Goal: Information Seeking & Learning: Learn about a topic

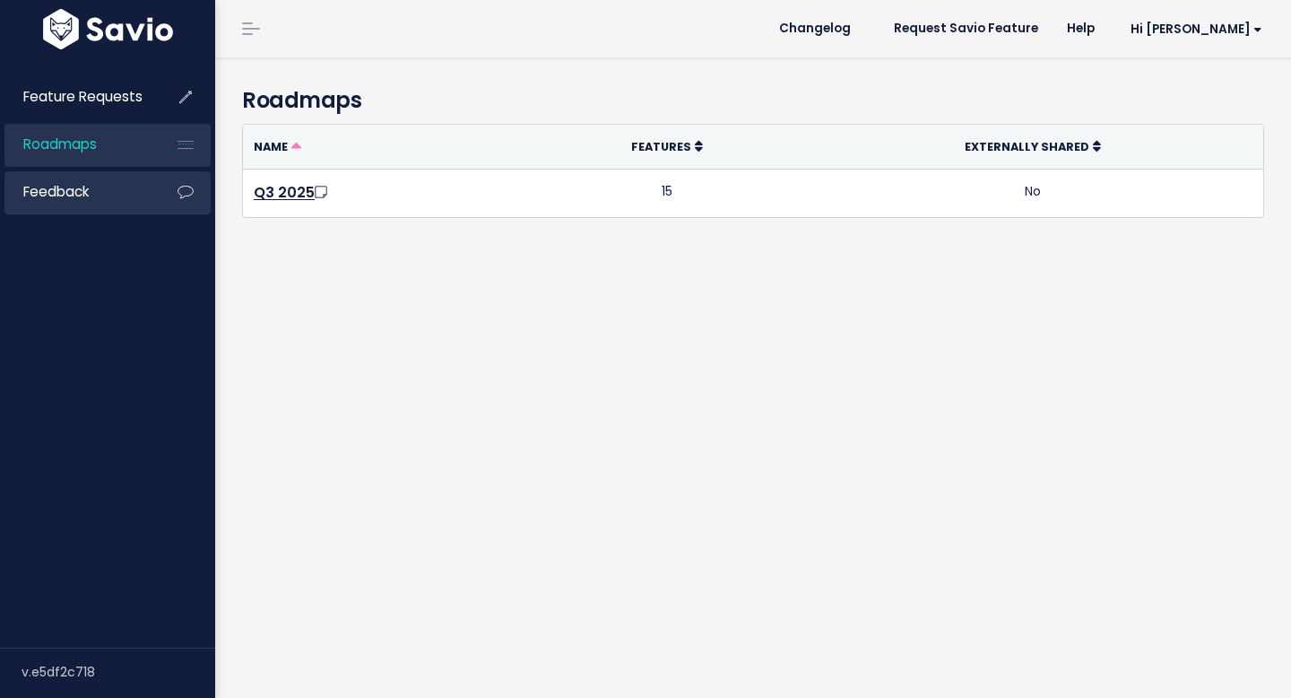
click at [100, 202] on link "Feedback" at bounding box center [76, 191] width 144 height 41
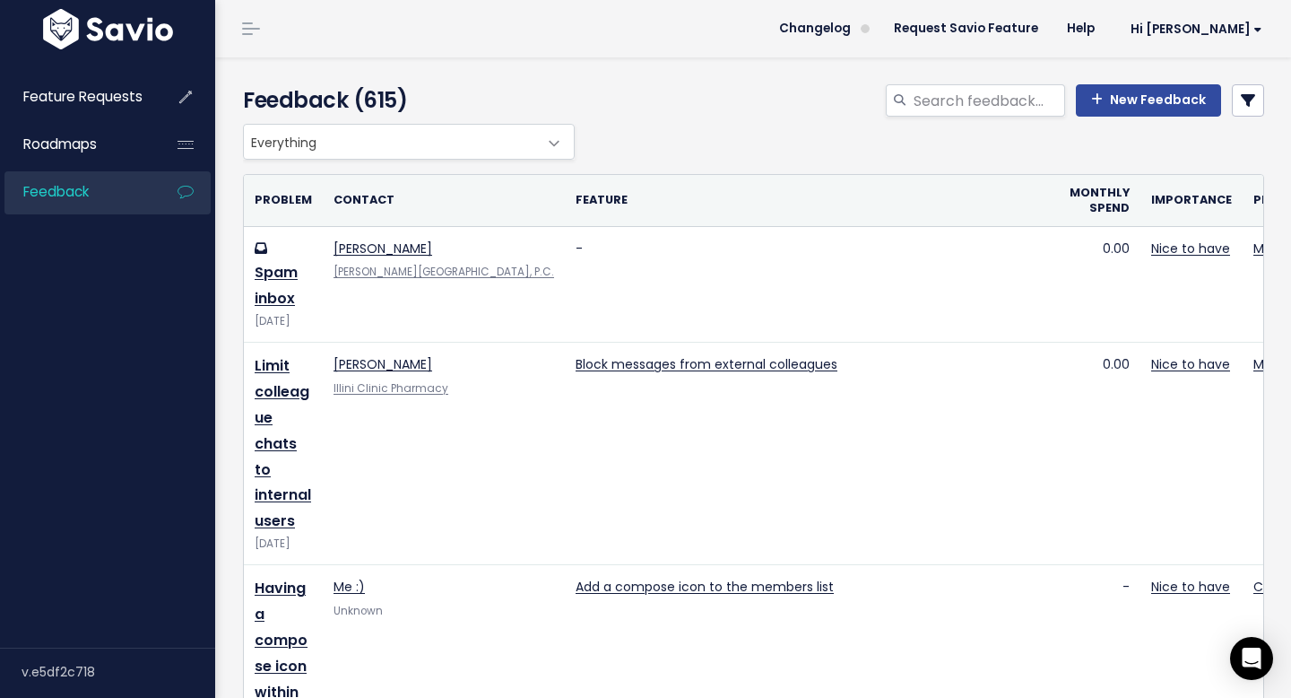
click at [492, 128] on span "Everything" at bounding box center [391, 142] width 294 height 34
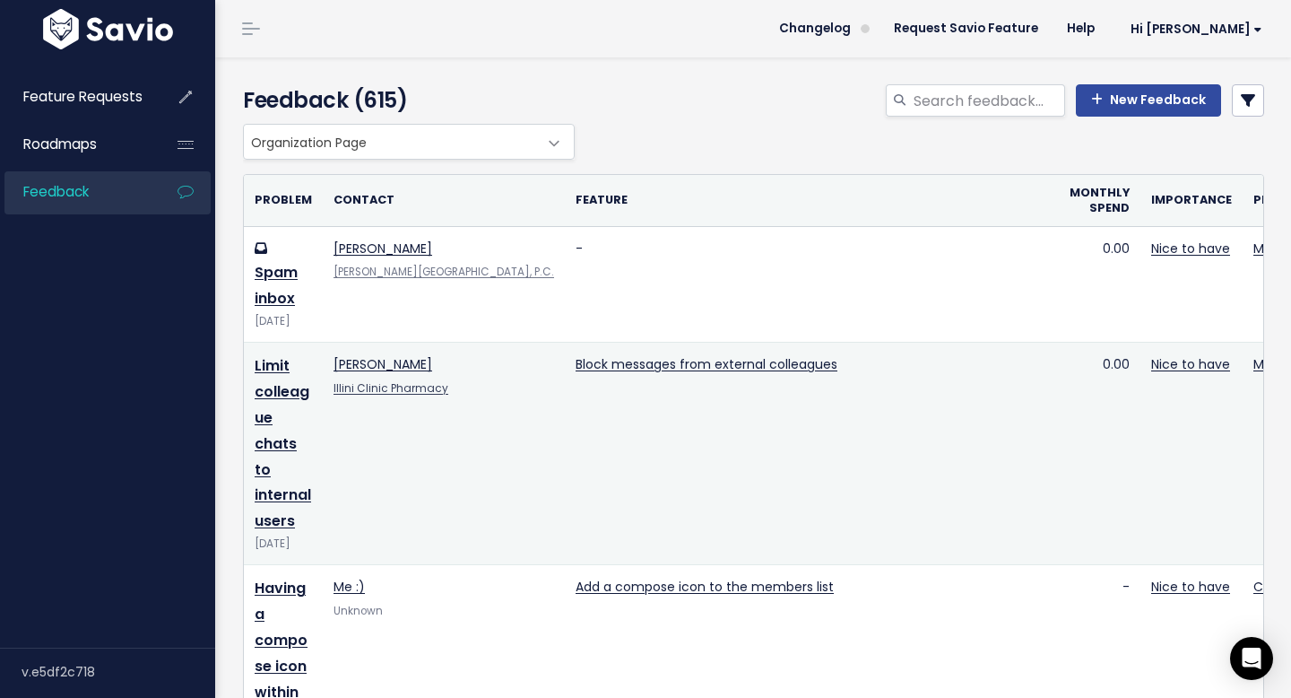
select select "OHMD_WEB_APP:ORGANIZATION_PAGE"
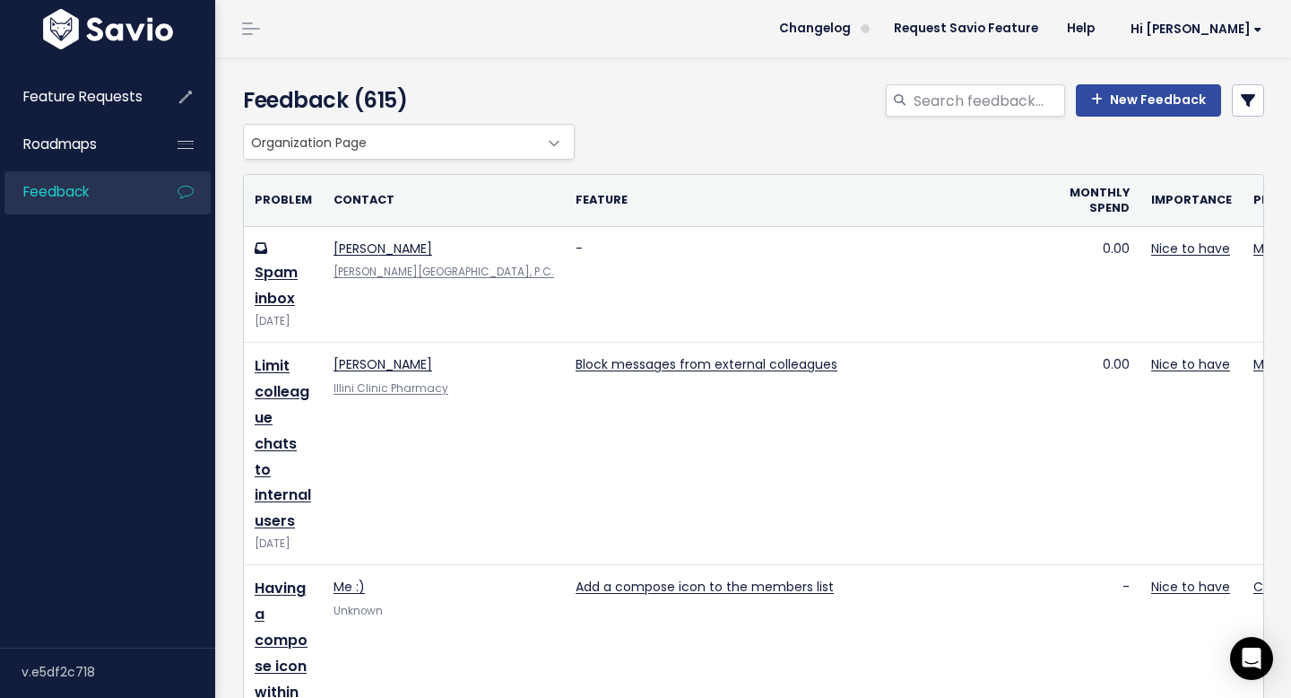
click at [1241, 91] on link at bounding box center [1248, 100] width 32 height 32
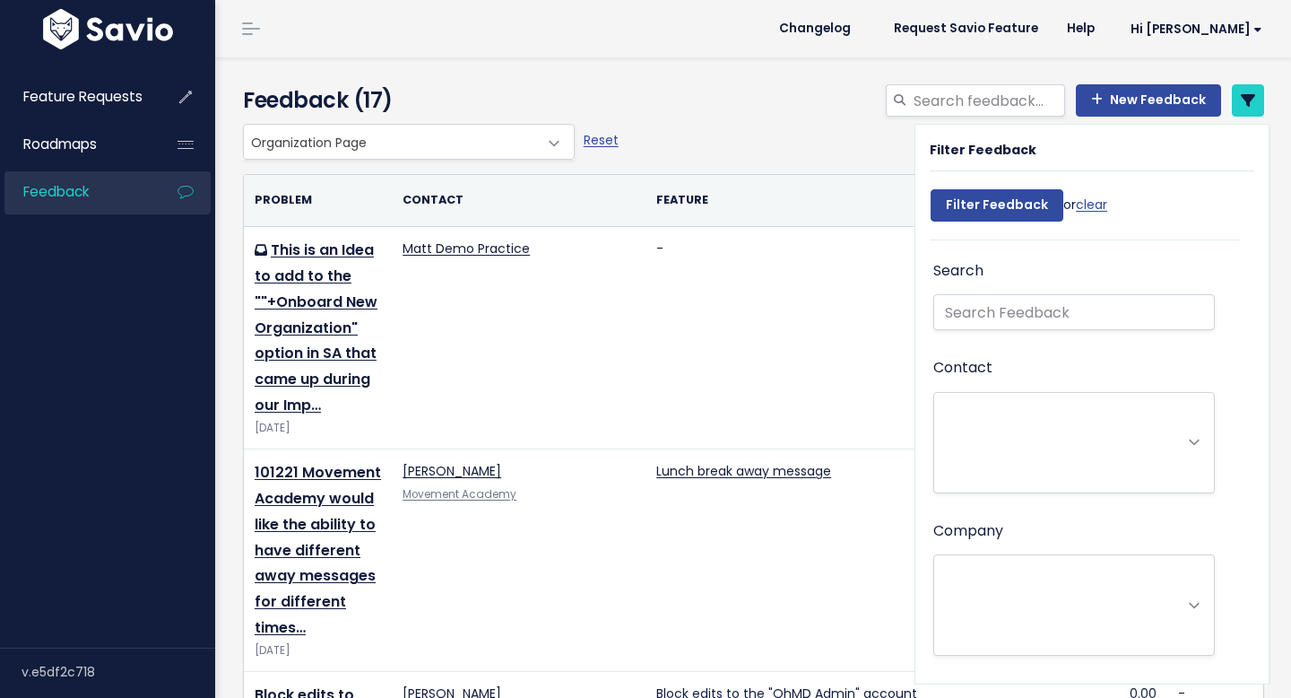
select select
click at [1251, 104] on icon at bounding box center [1248, 100] width 14 height 14
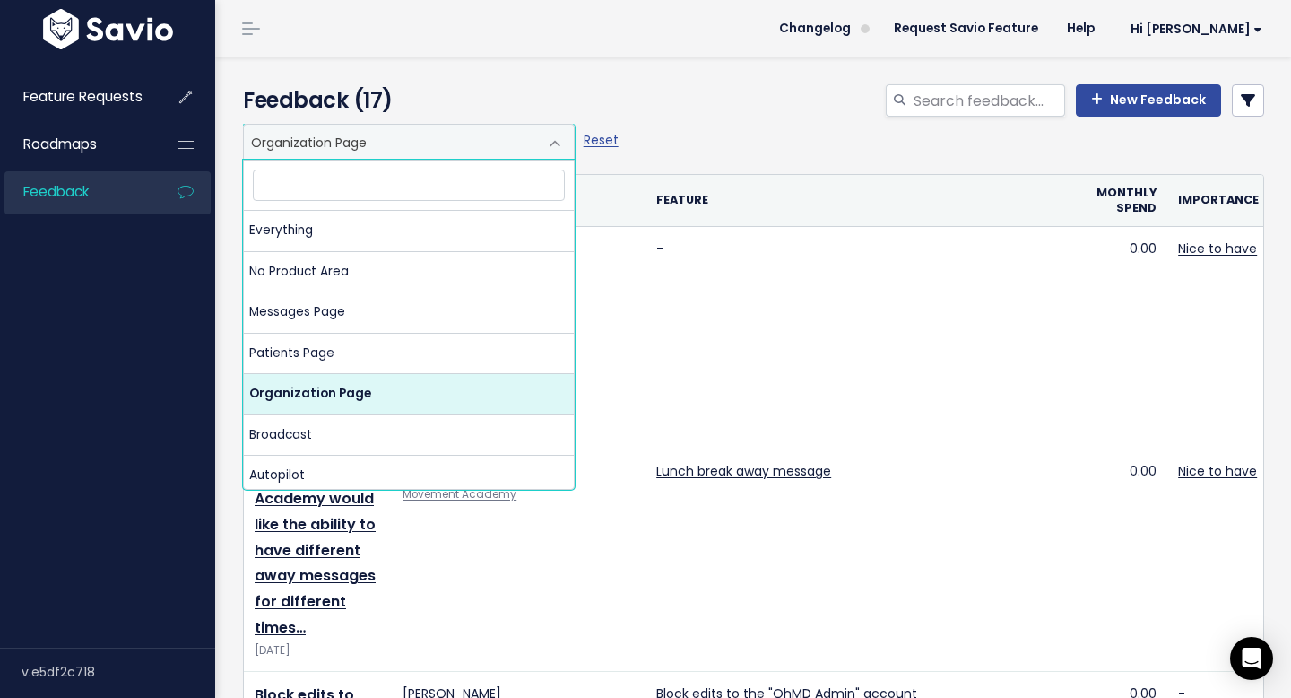
click at [532, 139] on span "Organization Page" at bounding box center [391, 142] width 294 height 34
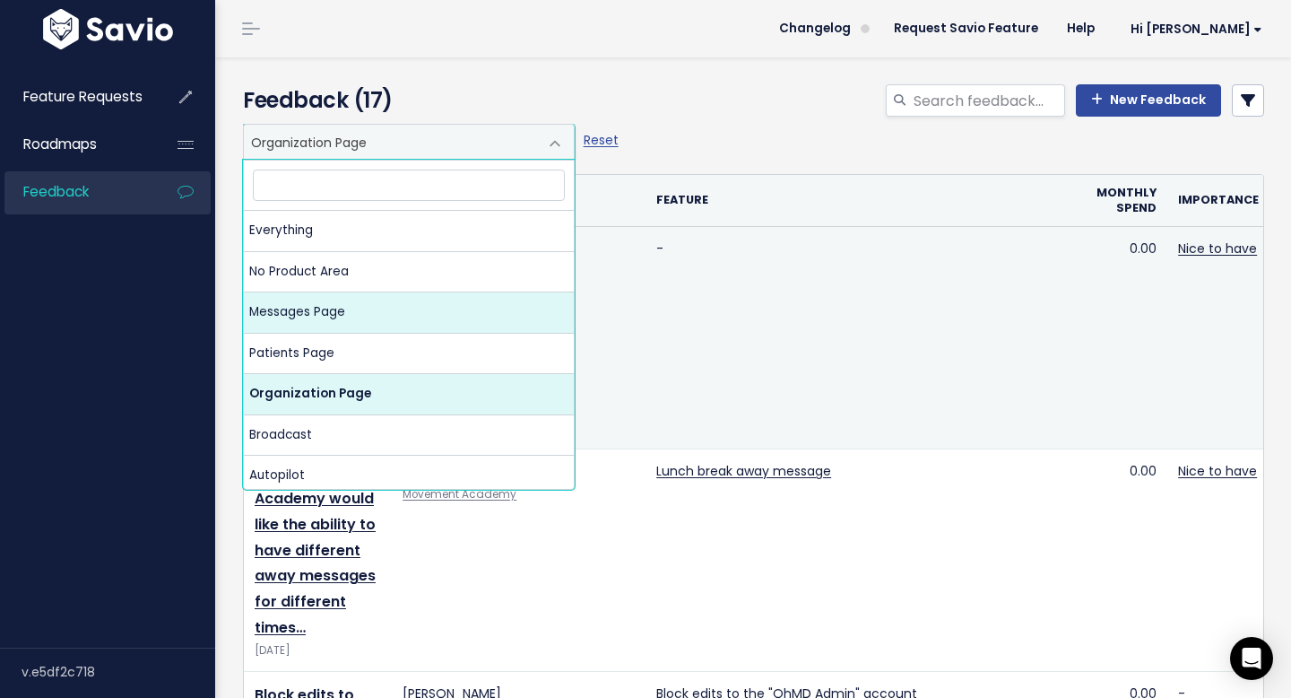
select select "OHMD_WEB_APP:MESSAGES_PAGE"
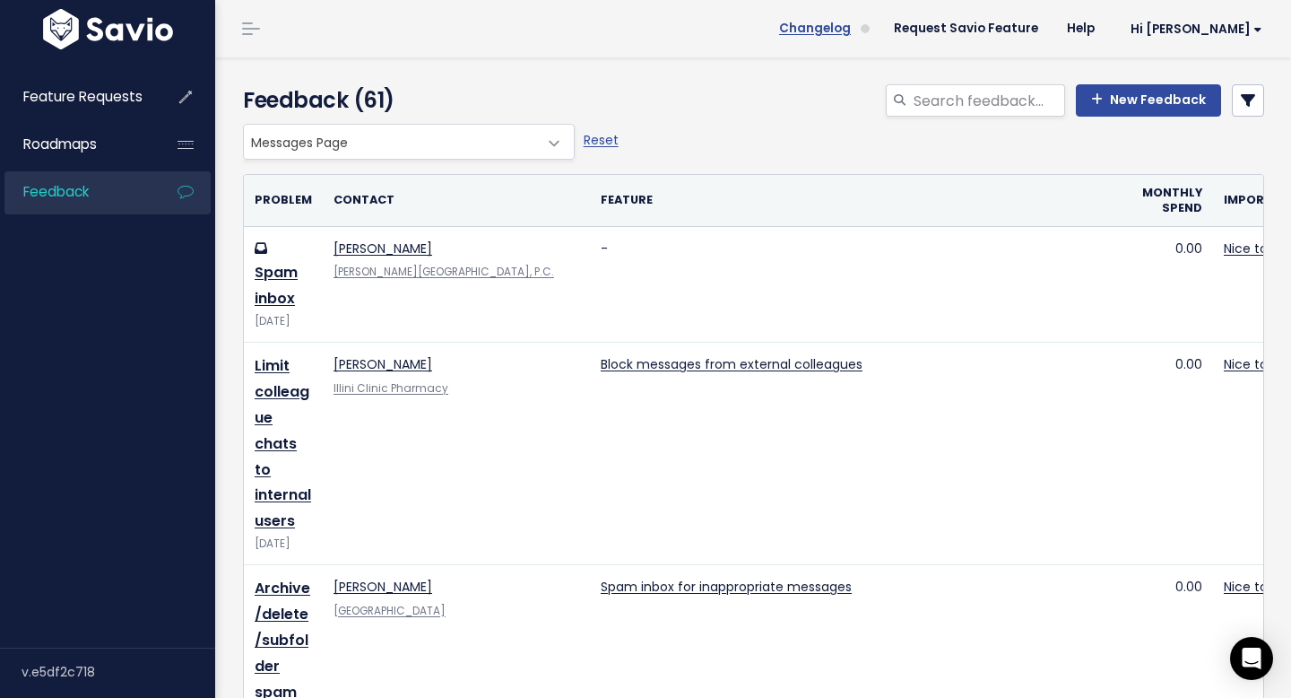
click at [851, 28] on span "Changelog" at bounding box center [815, 28] width 72 height 13
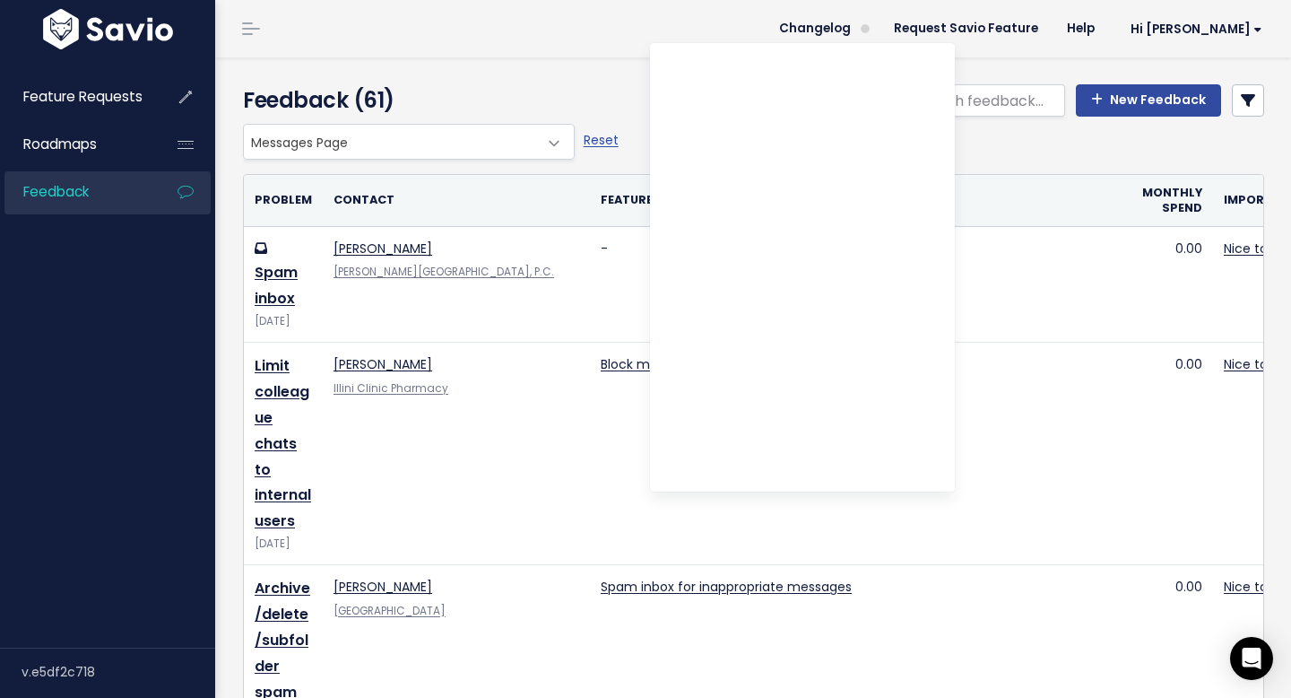
click at [1055, 178] on th "Feature" at bounding box center [861, 201] width 542 height 52
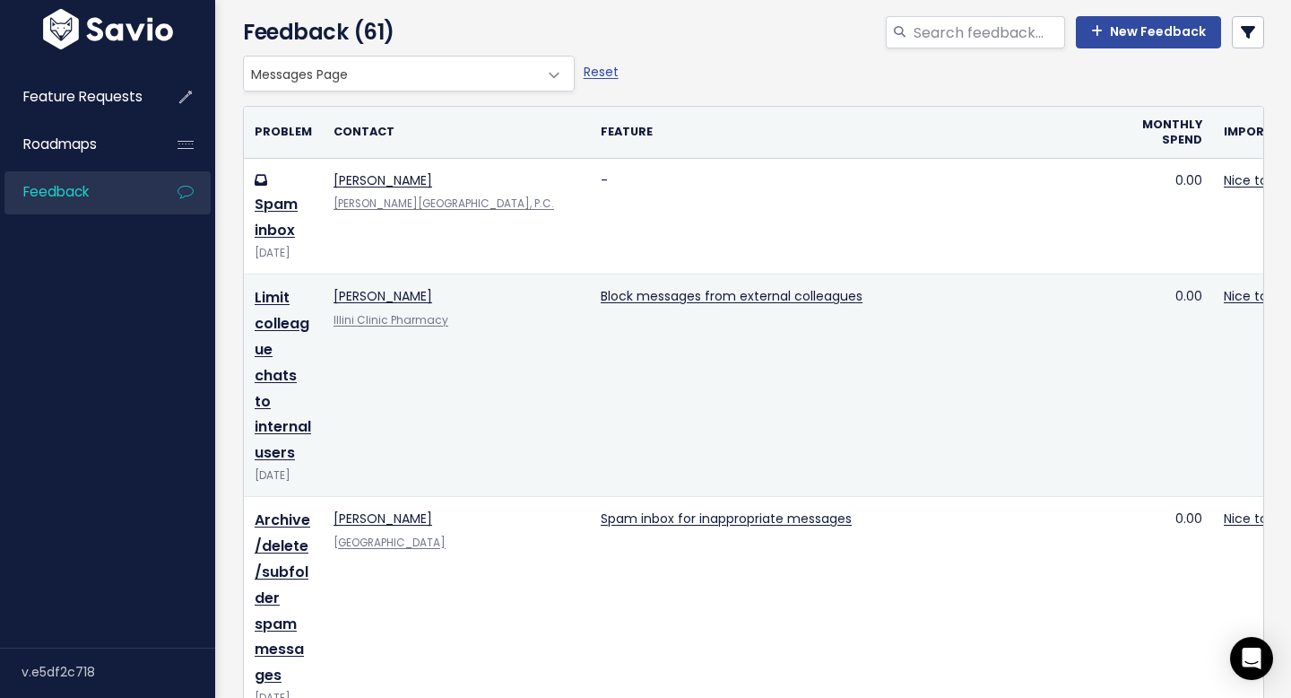
scroll to position [100, 0]
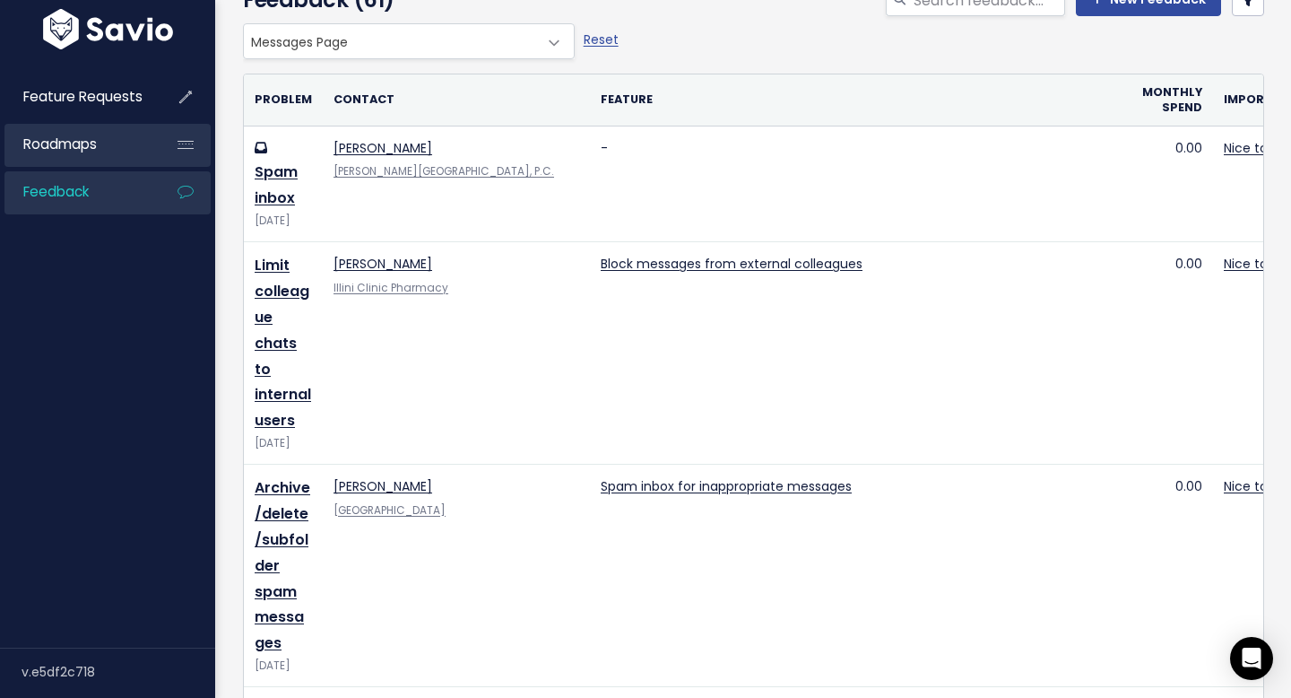
click at [103, 143] on link "Roadmaps" at bounding box center [76, 144] width 144 height 41
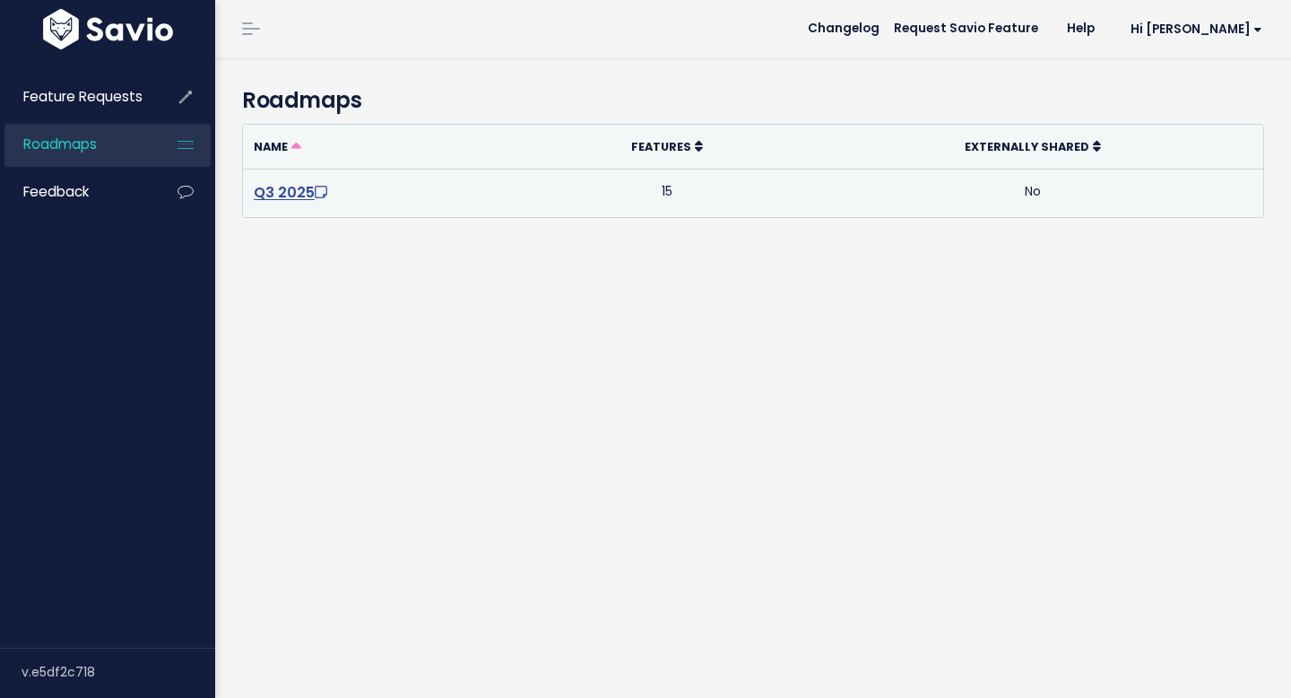
click at [302, 188] on link "Q3 2025" at bounding box center [292, 192] width 77 height 21
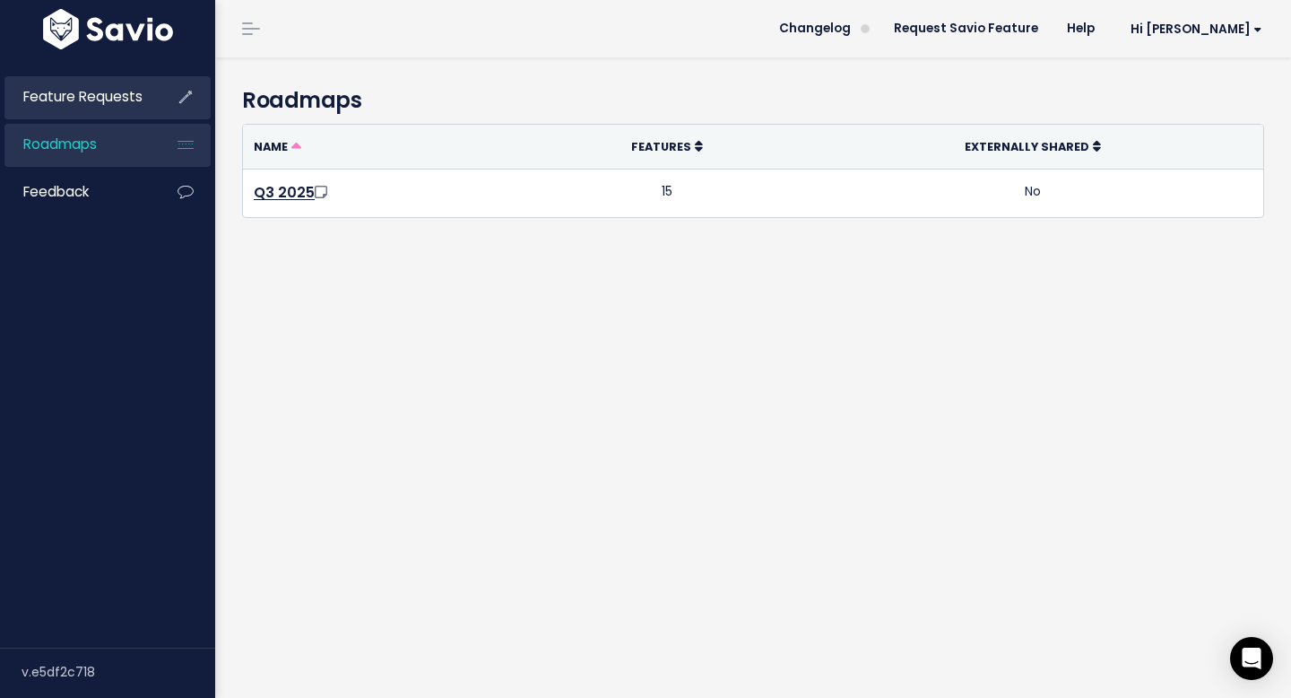
click at [117, 82] on link "Feature Requests" at bounding box center [76, 96] width 144 height 41
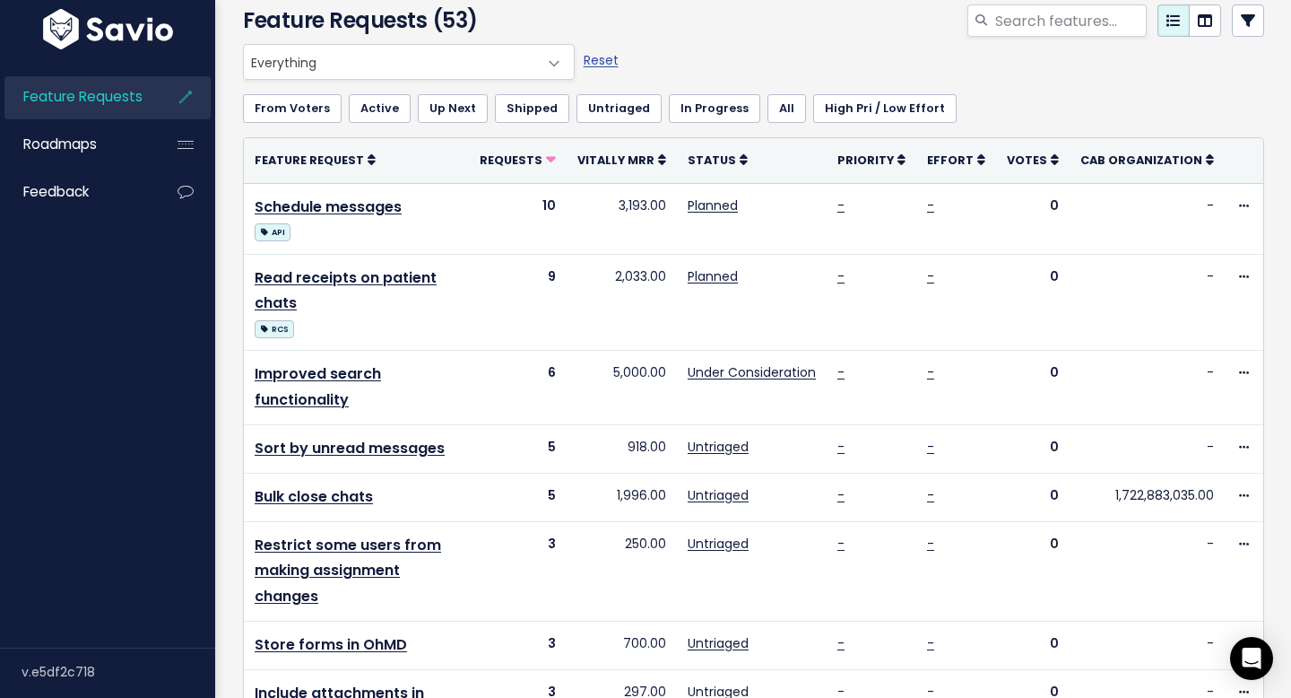
scroll to position [65, 0]
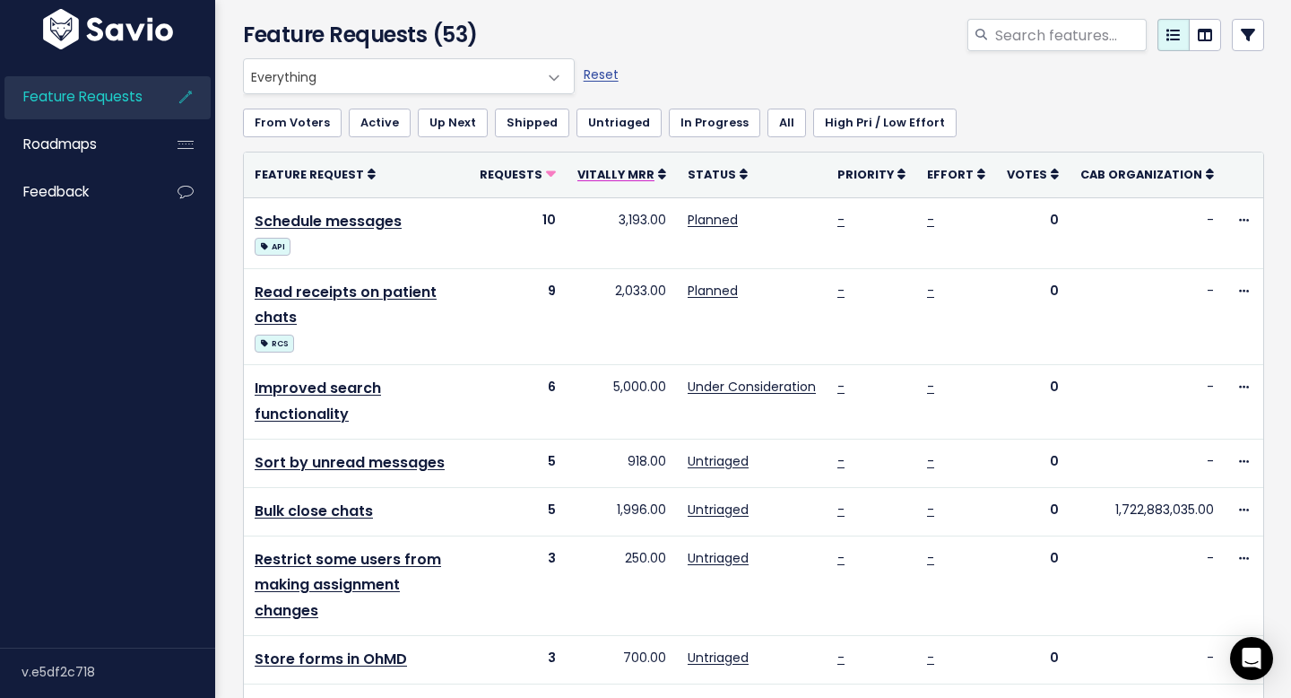
click at [666, 175] on icon at bounding box center [662, 174] width 8 height 13
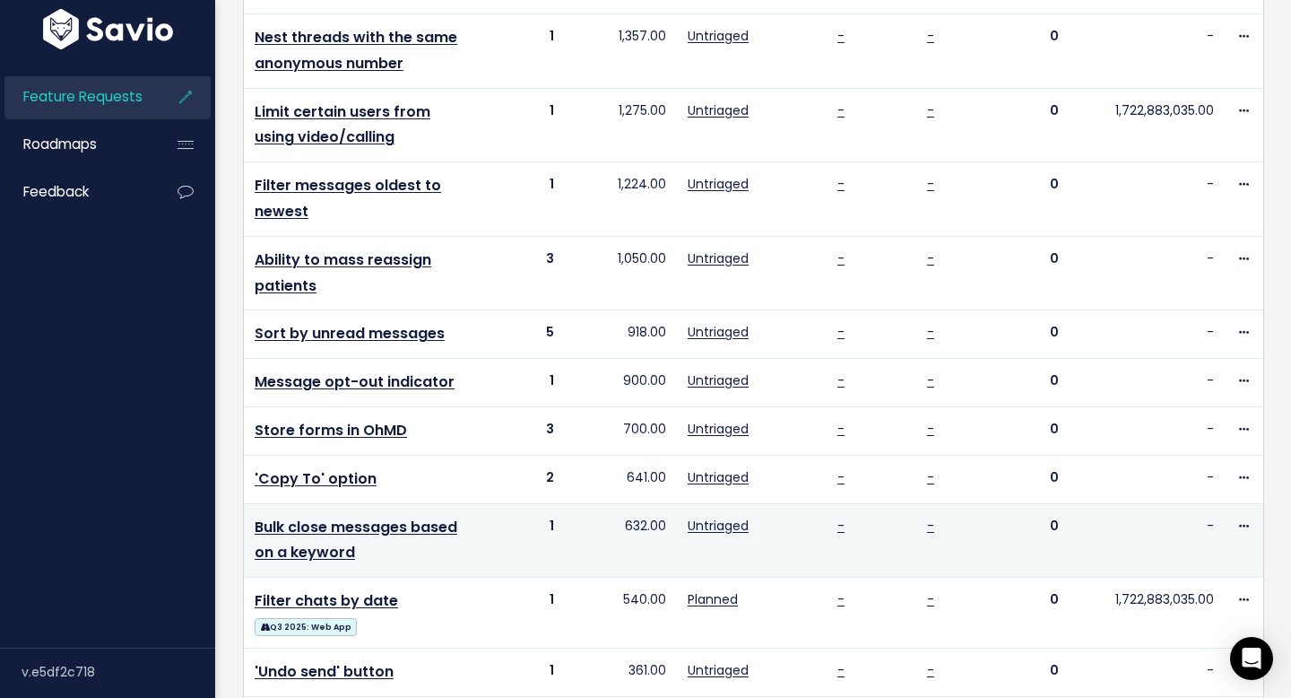
scroll to position [999, 0]
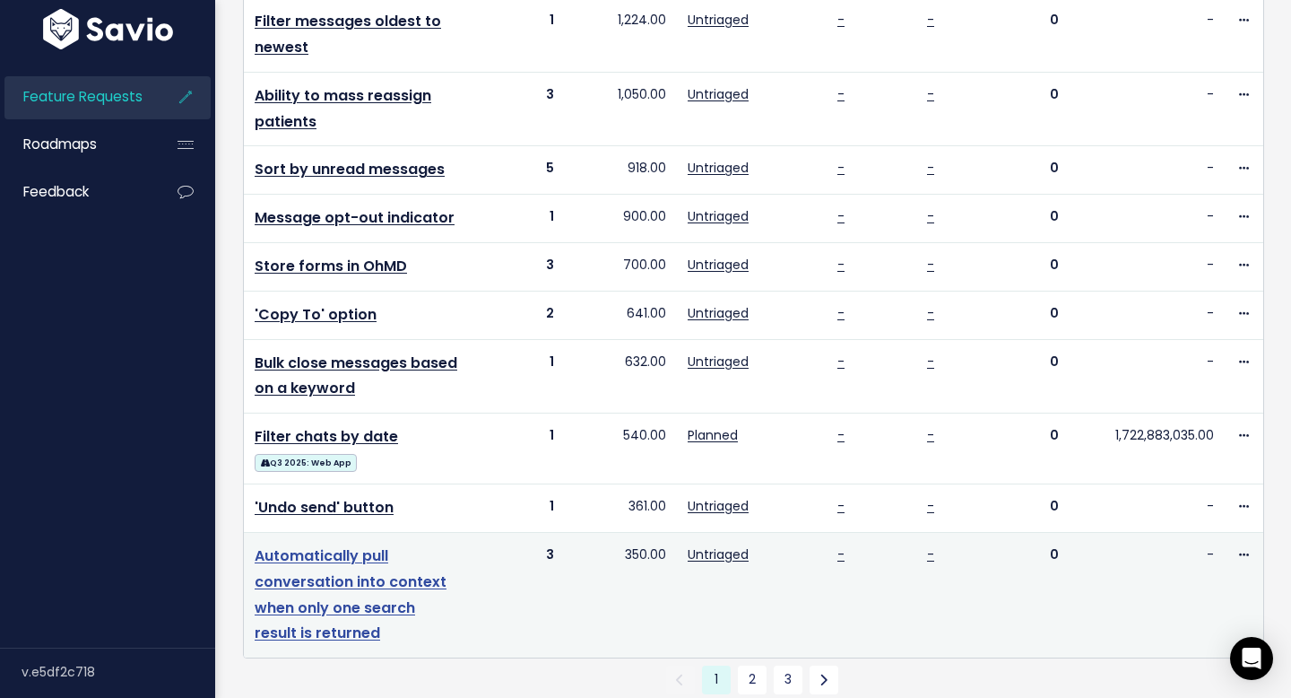
click at [403, 545] on link "Automatically pull conversation into context when only one search result is ret…" at bounding box center [351, 594] width 192 height 98
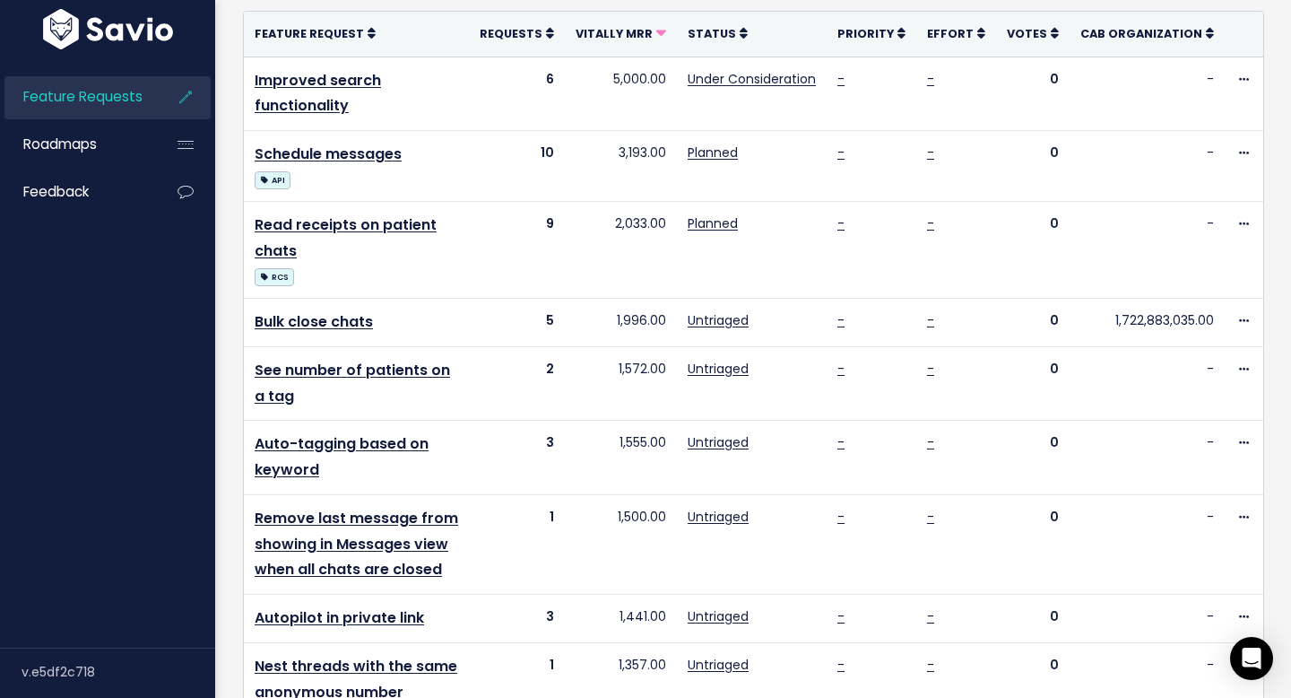
scroll to position [999, 0]
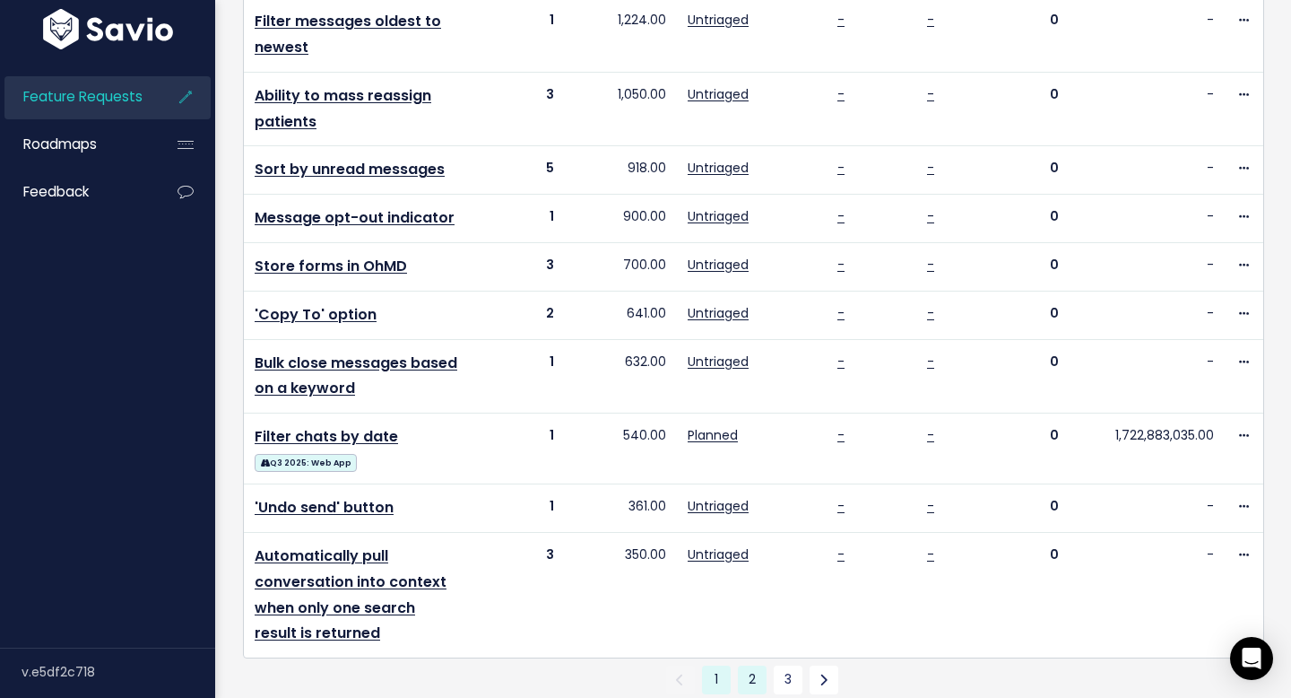
click at [755, 665] on link "2" at bounding box center [752, 679] width 29 height 29
